Goal: Find specific page/section: Find specific page/section

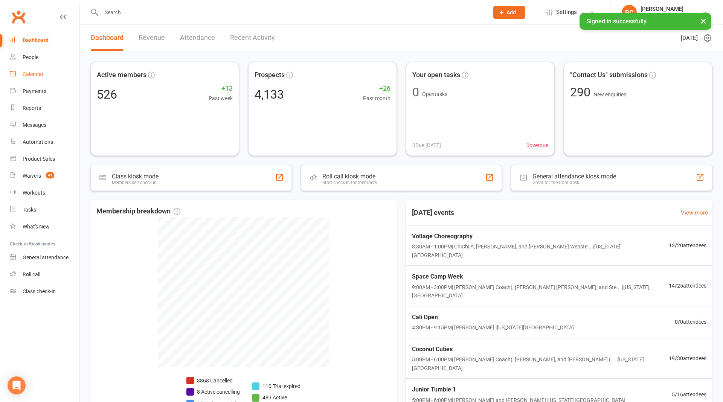
click at [32, 74] on div "Calendar" at bounding box center [33, 74] width 21 height 6
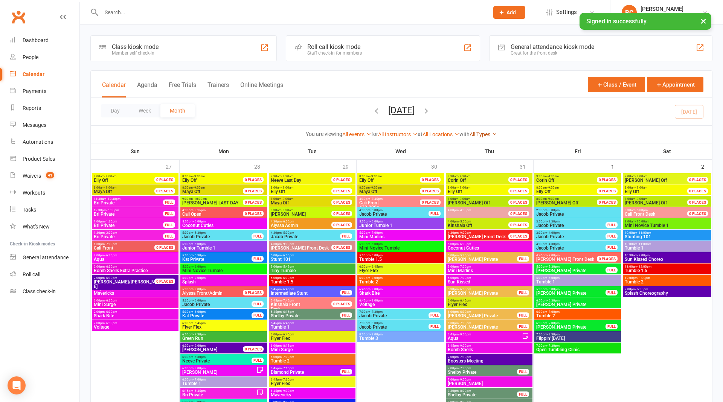
click at [490, 132] on link "All Types" at bounding box center [484, 134] width 28 height 6
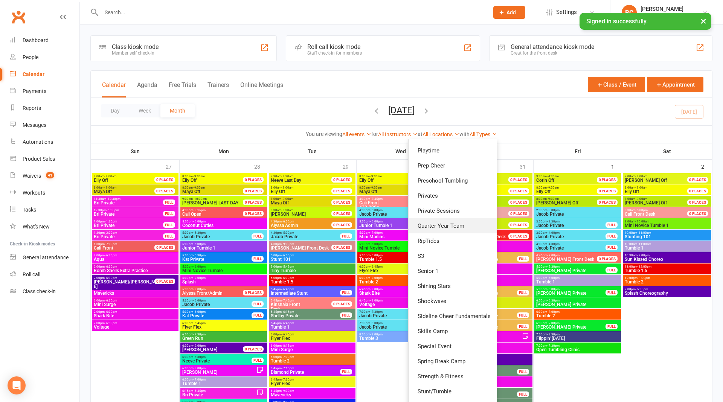
scroll to position [410, 0]
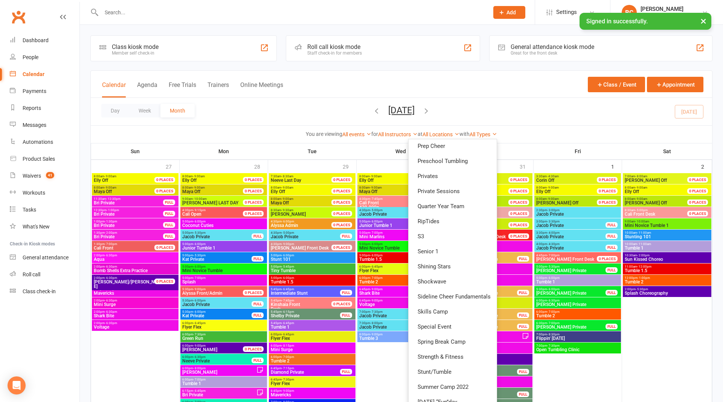
click at [561, 148] on th "Fri" at bounding box center [578, 152] width 89 height 16
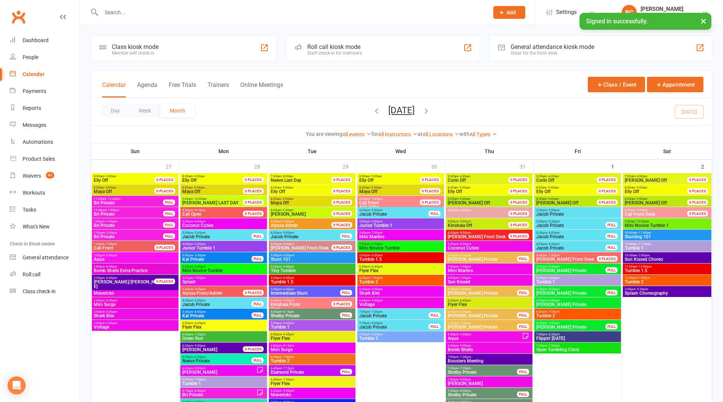
click at [399, 141] on div "You are viewing All events All events Empty events Full events Non-empty events…" at bounding box center [402, 133] width 622 height 17
click at [396, 134] on link "All Instructors" at bounding box center [398, 134] width 40 height 6
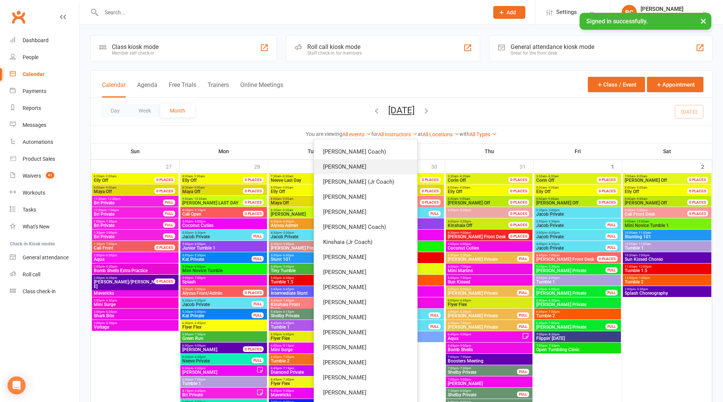
scroll to position [162, 0]
click at [385, 161] on link "[PERSON_NAME]" at bounding box center [365, 167] width 103 height 15
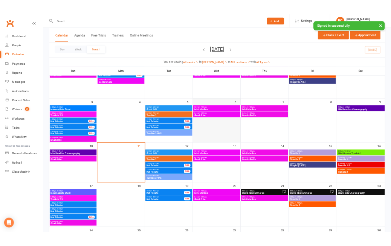
scroll to position [85, 0]
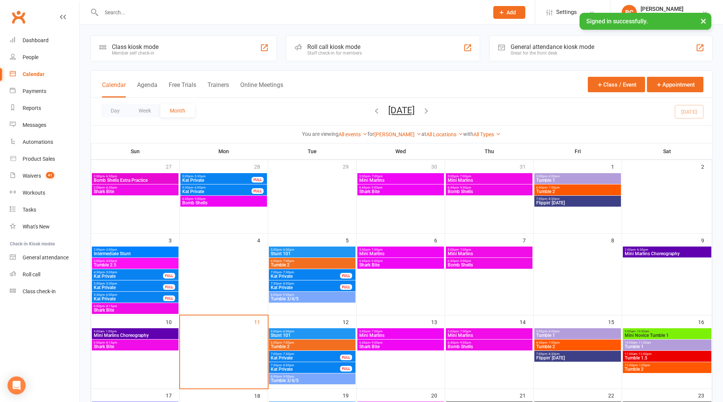
click at [402, 128] on div "You are viewing All events All events Empty events Full events Non-empty events…" at bounding box center [402, 133] width 622 height 17
click at [396, 136] on link "[PERSON_NAME]" at bounding box center [397, 134] width 47 height 6
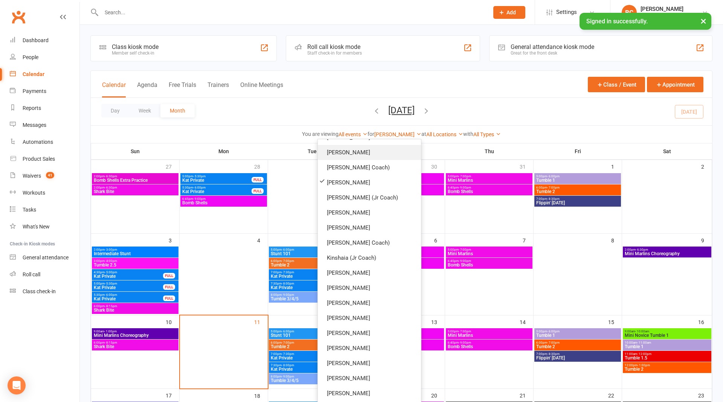
click at [388, 151] on link "[PERSON_NAME]" at bounding box center [369, 152] width 103 height 15
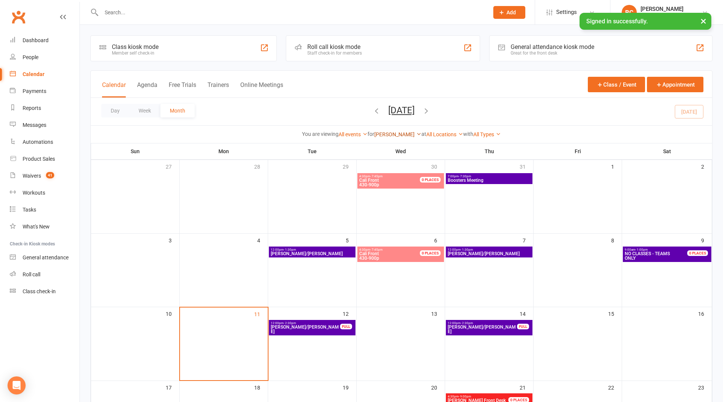
click at [400, 131] on link "[PERSON_NAME]" at bounding box center [397, 134] width 47 height 6
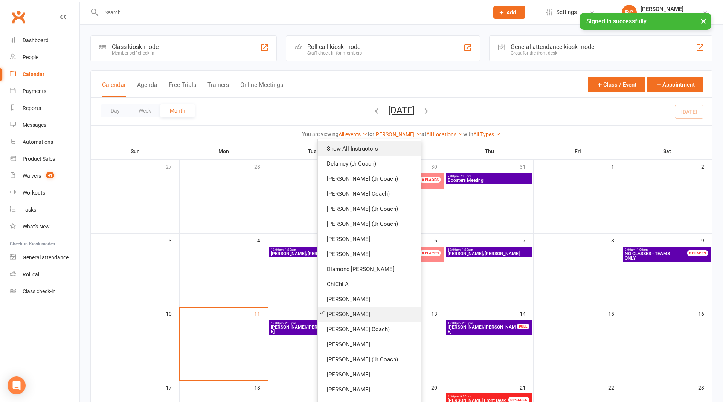
click at [394, 144] on link "Show All Instructors" at bounding box center [369, 148] width 103 height 15
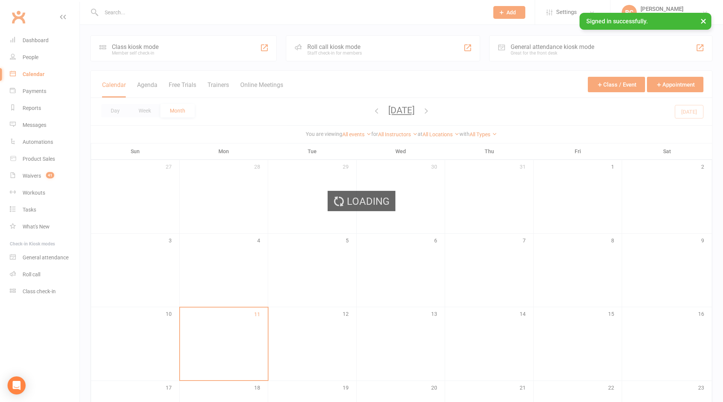
click at [488, 136] on div "Loading" at bounding box center [361, 201] width 723 height 402
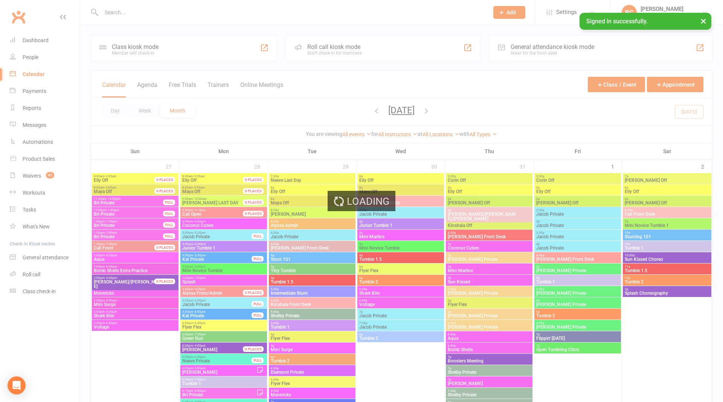
click at [488, 135] on div "Loading" at bounding box center [361, 201] width 723 height 402
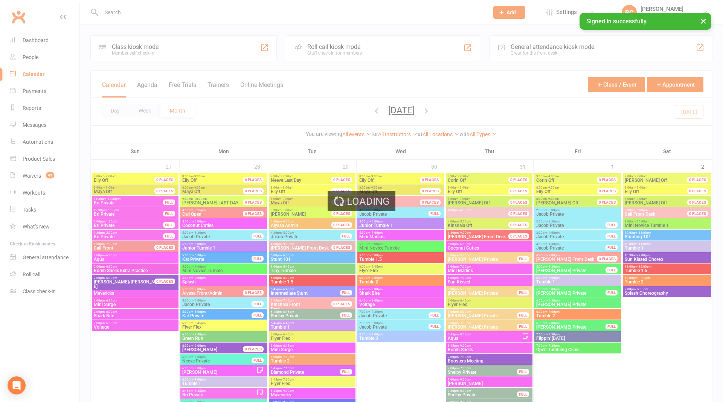
click at [488, 135] on div "Loading" at bounding box center [361, 201] width 723 height 402
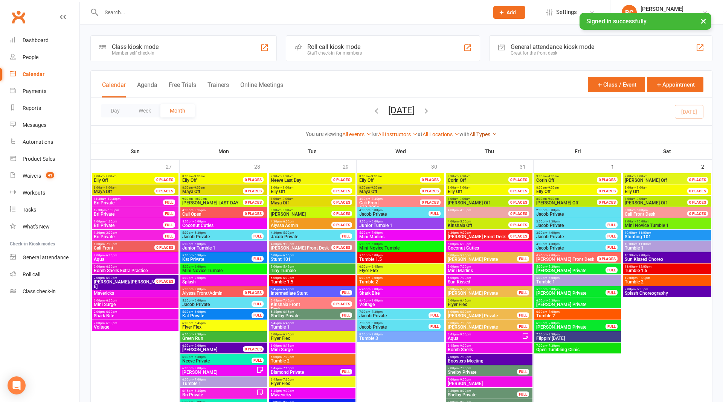
click at [491, 131] on link "All Types" at bounding box center [484, 134] width 28 height 6
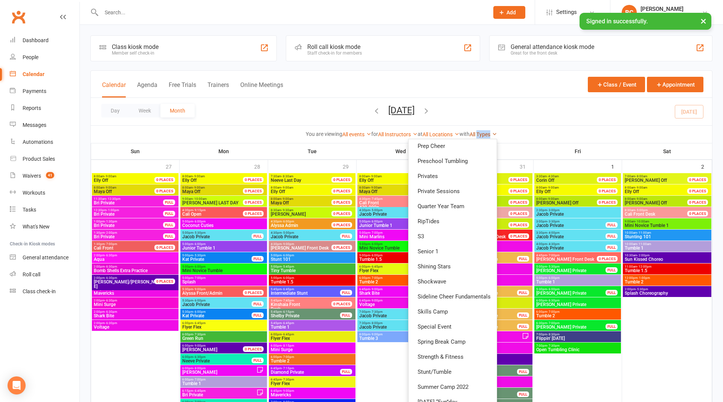
click at [491, 131] on link "All Types" at bounding box center [484, 134] width 28 height 6
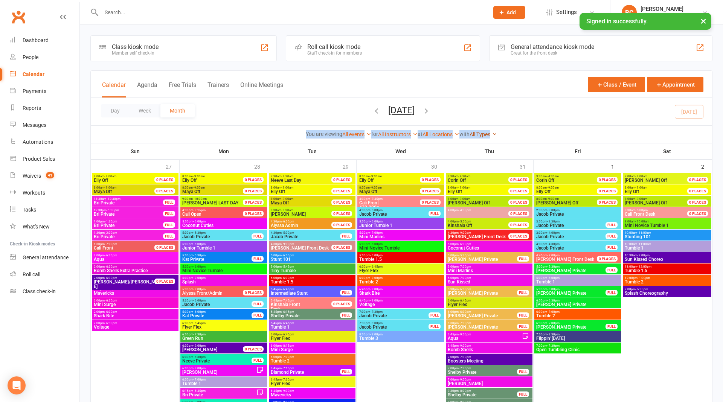
click at [491, 131] on link "All Types" at bounding box center [484, 134] width 28 height 6
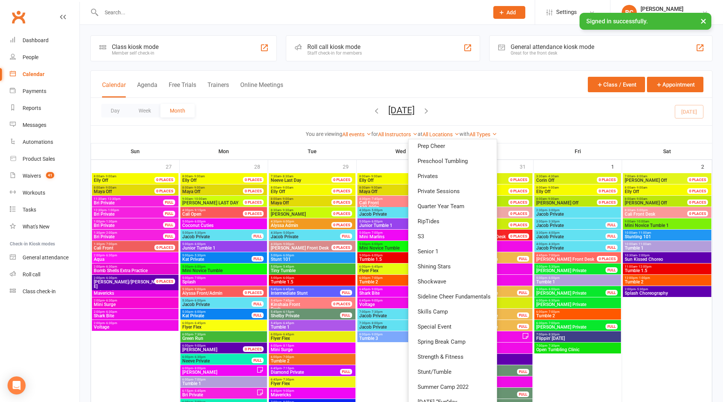
click at [532, 83] on div "Calendar Agenda Free Trials Trainers Online Meetings Class / Event Appointment" at bounding box center [402, 84] width 622 height 27
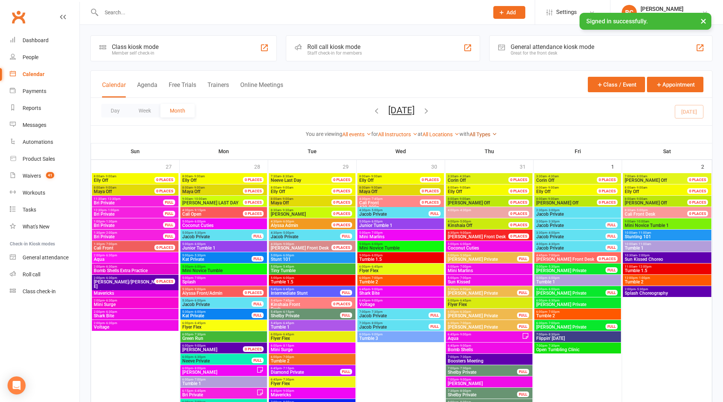
click at [490, 134] on link "All Types" at bounding box center [484, 134] width 28 height 6
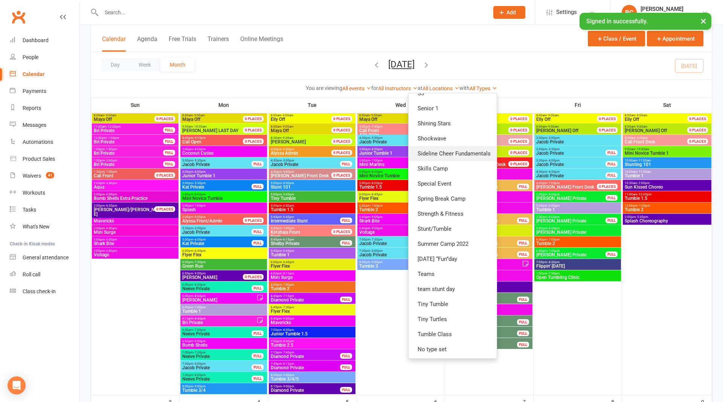
scroll to position [77, 0]
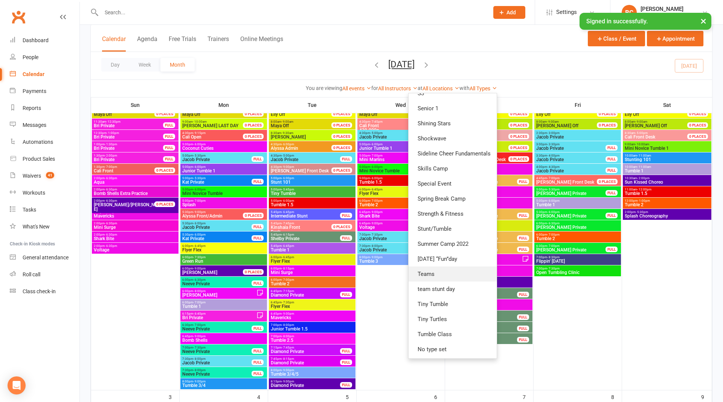
click at [453, 272] on link "Teams" at bounding box center [453, 274] width 88 height 15
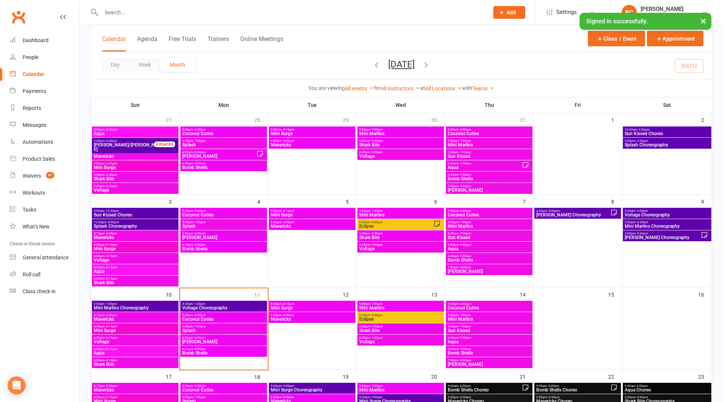
scroll to position [37, 0]
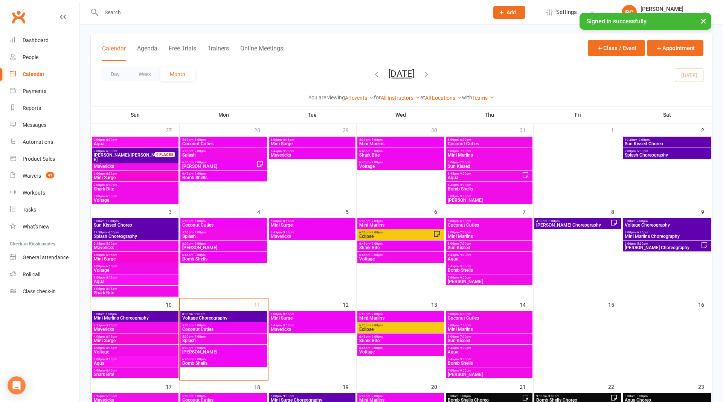
click at [489, 58] on div "Calendar Agenda Free Trials Trainers Online Meetings Class / Event Appointment" at bounding box center [402, 47] width 622 height 27
